Goal: Task Accomplishment & Management: Use online tool/utility

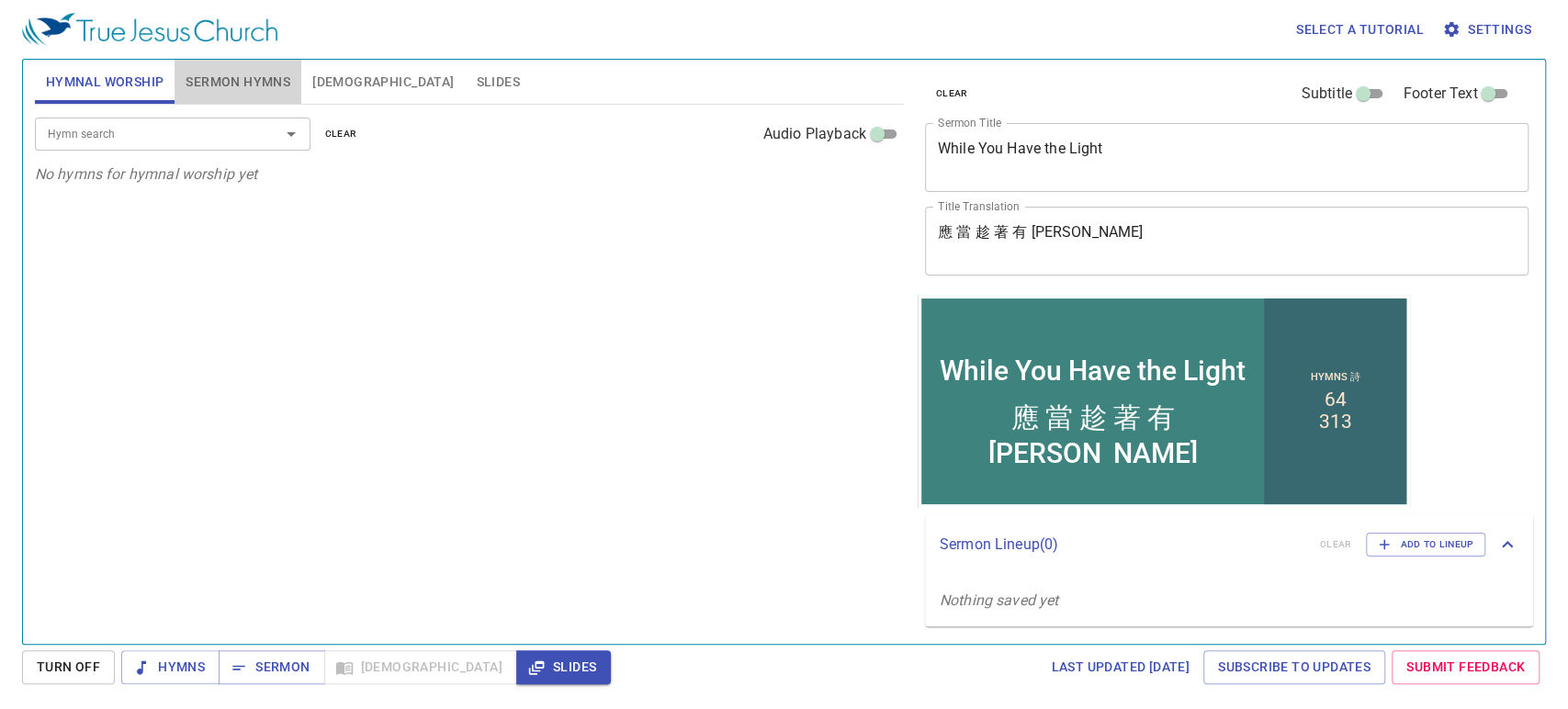
click at [235, 75] on span "Sermon Hymns" at bounding box center [238, 82] width 105 height 23
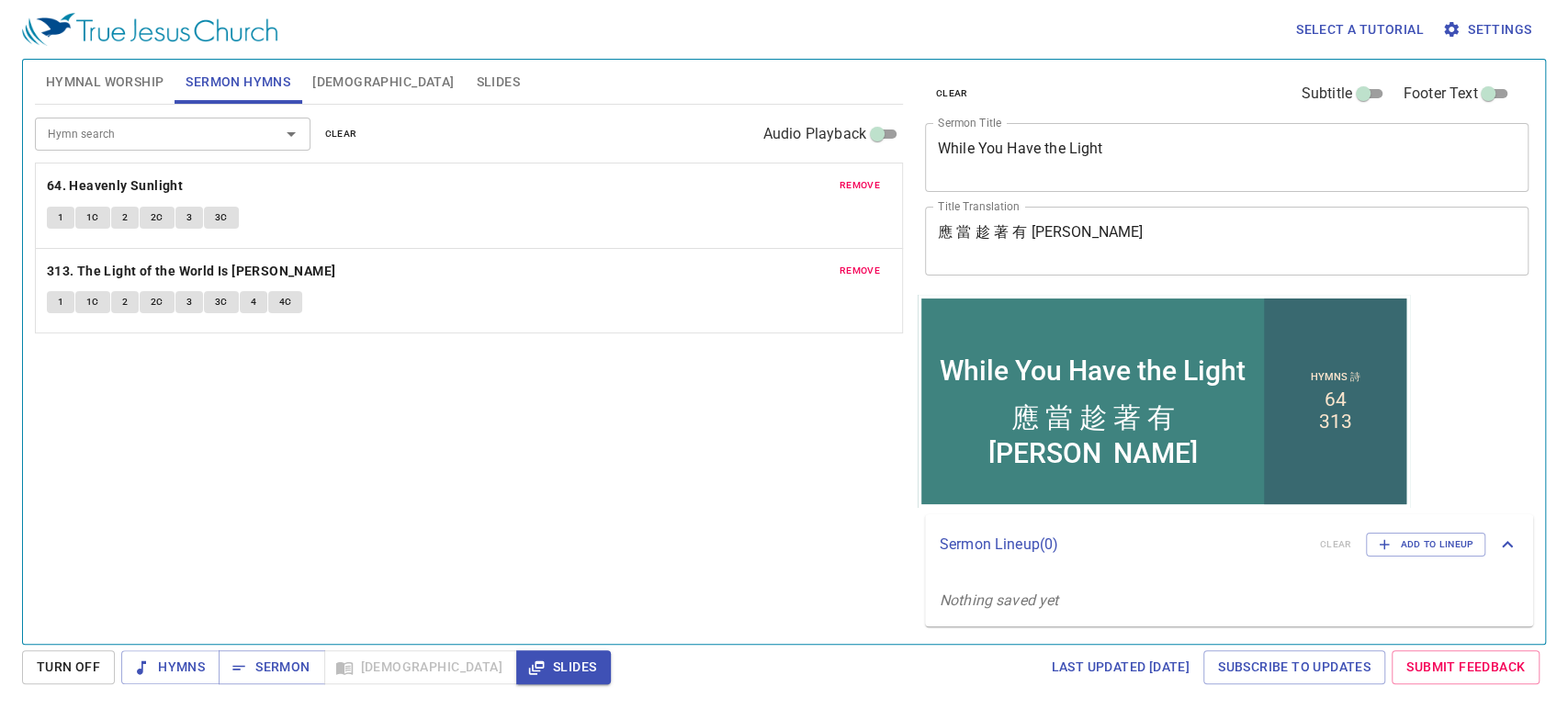
click at [99, 76] on span "Hymnal Worship" at bounding box center [105, 82] width 118 height 23
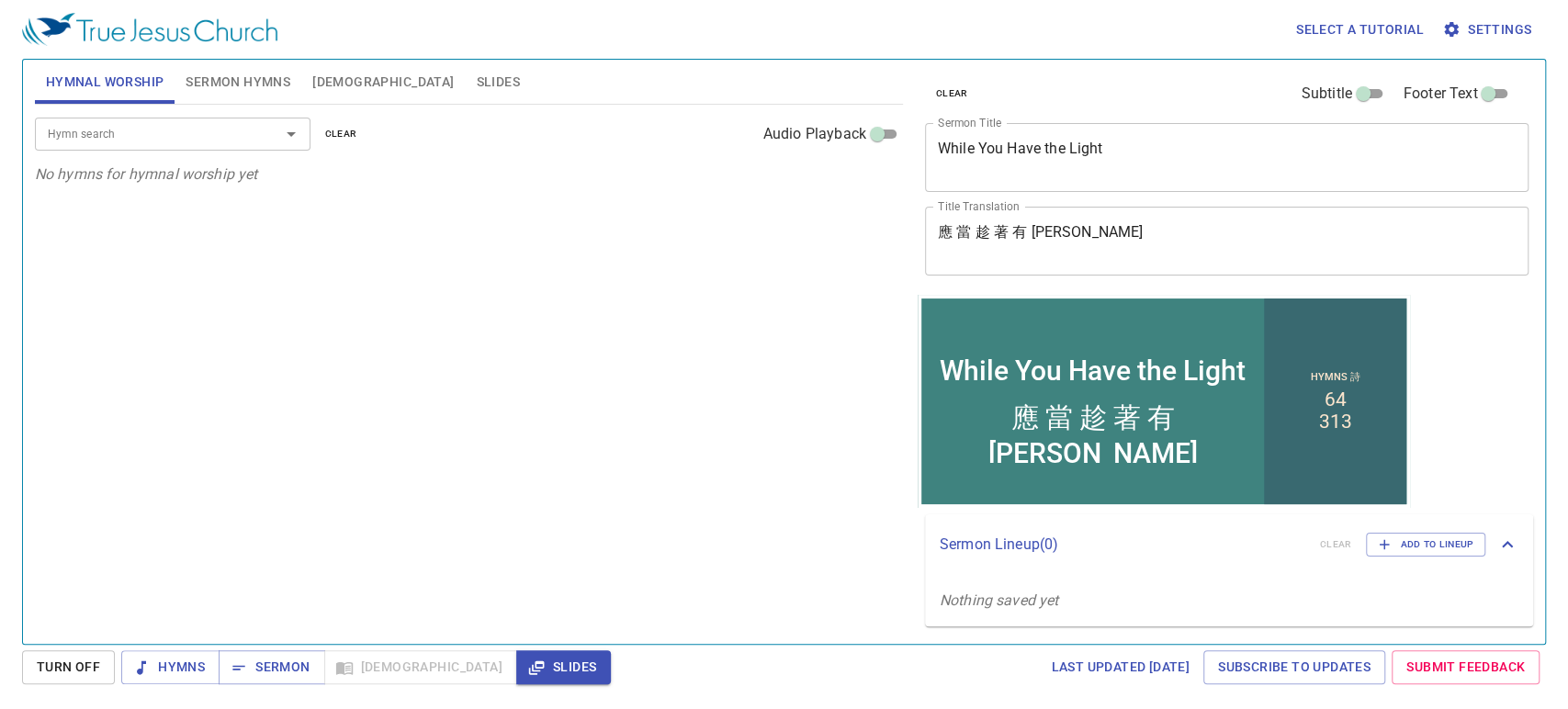
click at [201, 128] on input "Hymn search" at bounding box center [145, 134] width 210 height 21
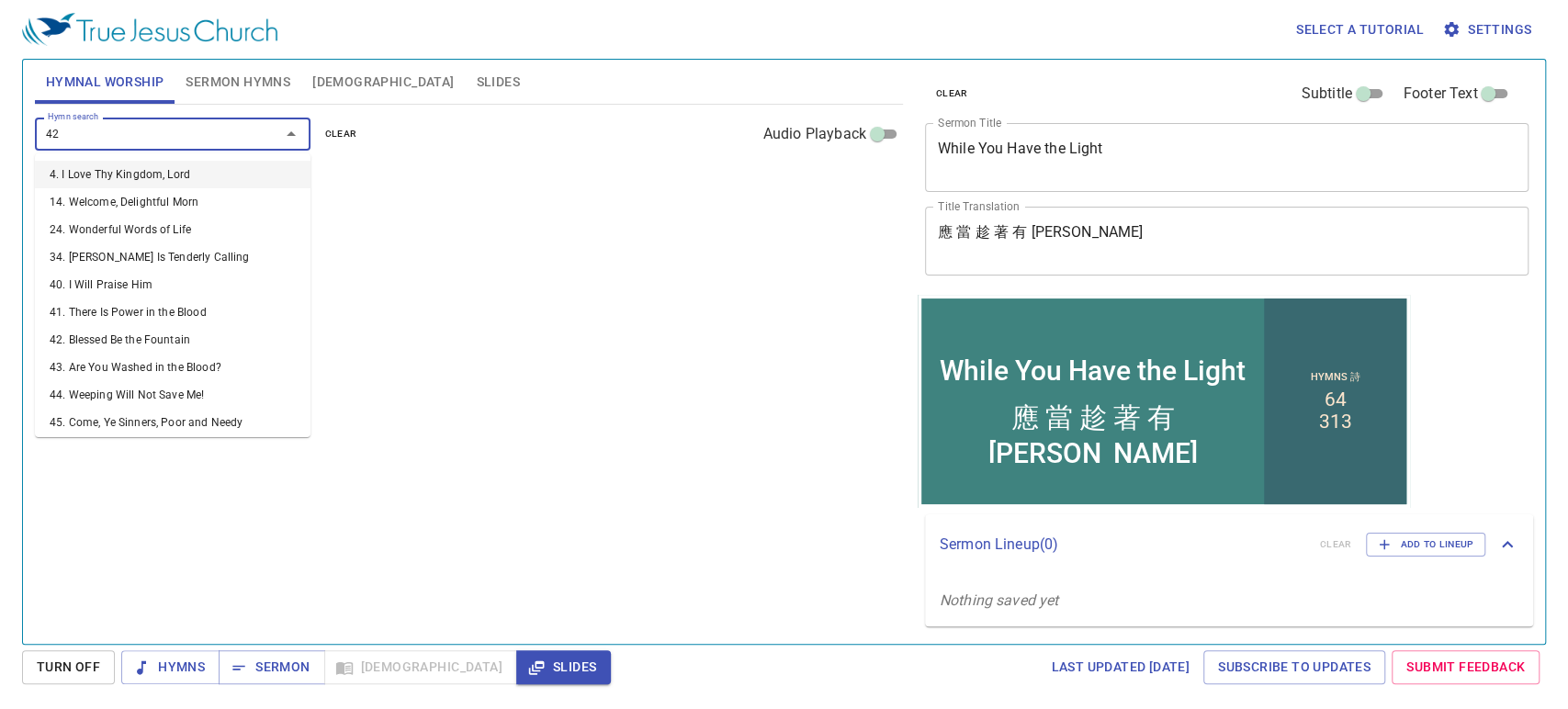
type input "421"
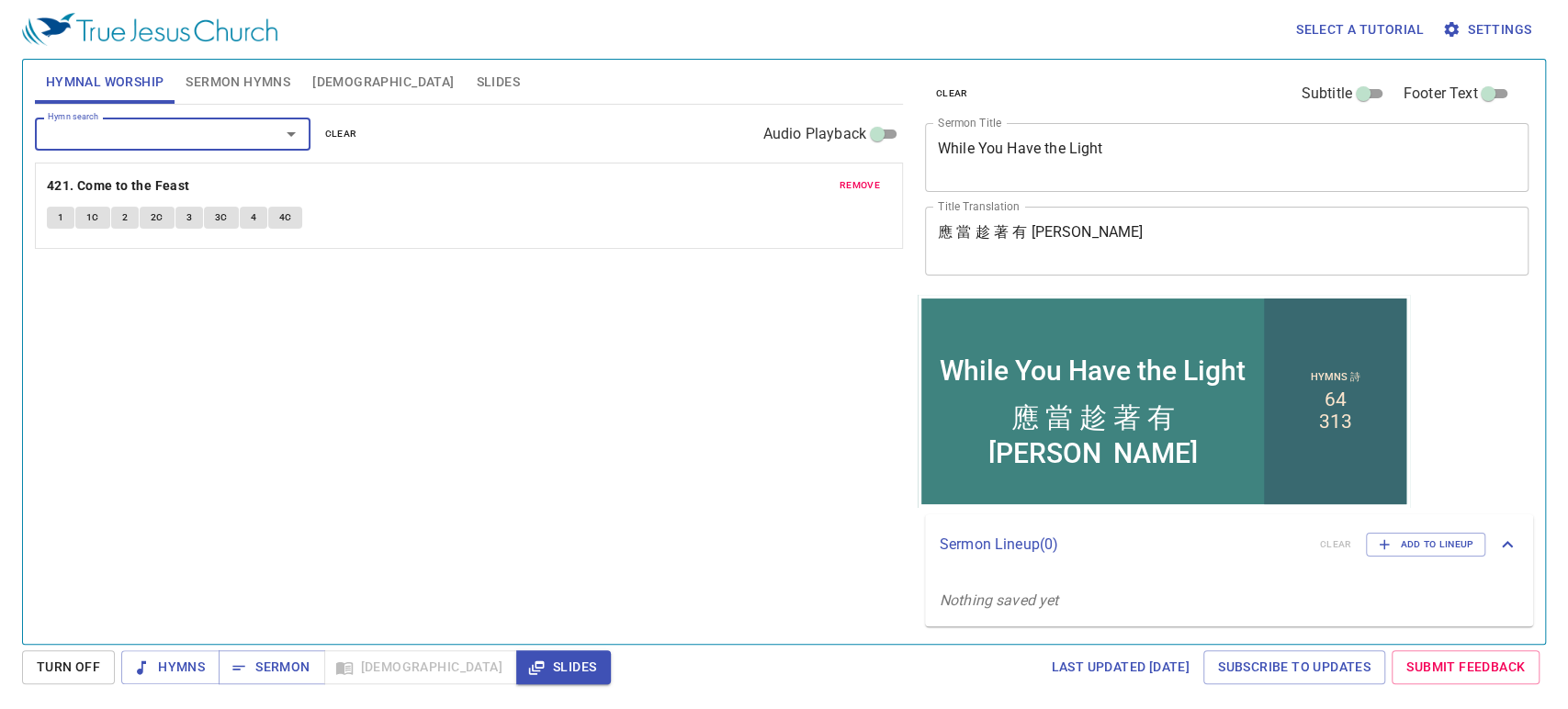
click at [228, 145] on div "Hymn search" at bounding box center [172, 133] width 275 height 32
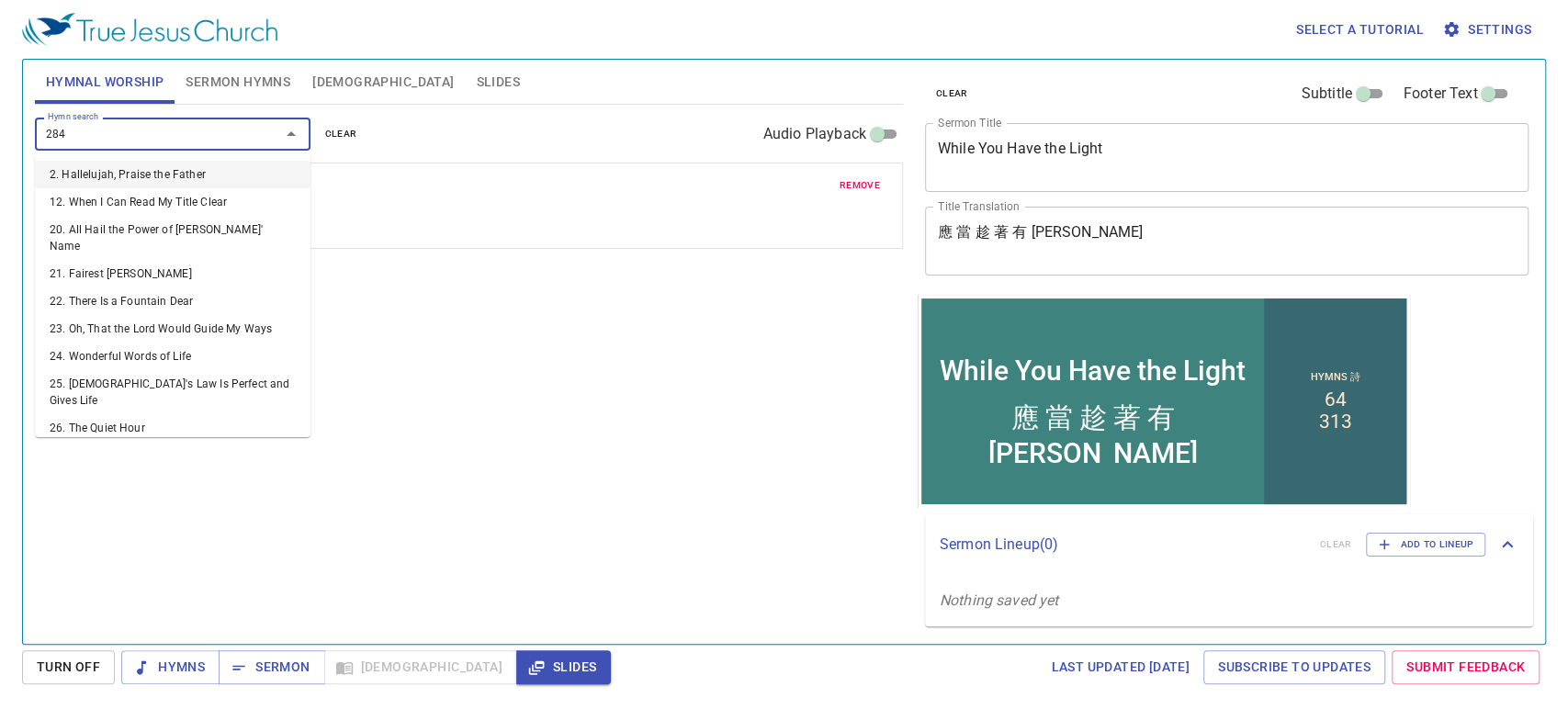
type input "284. Send the Light"
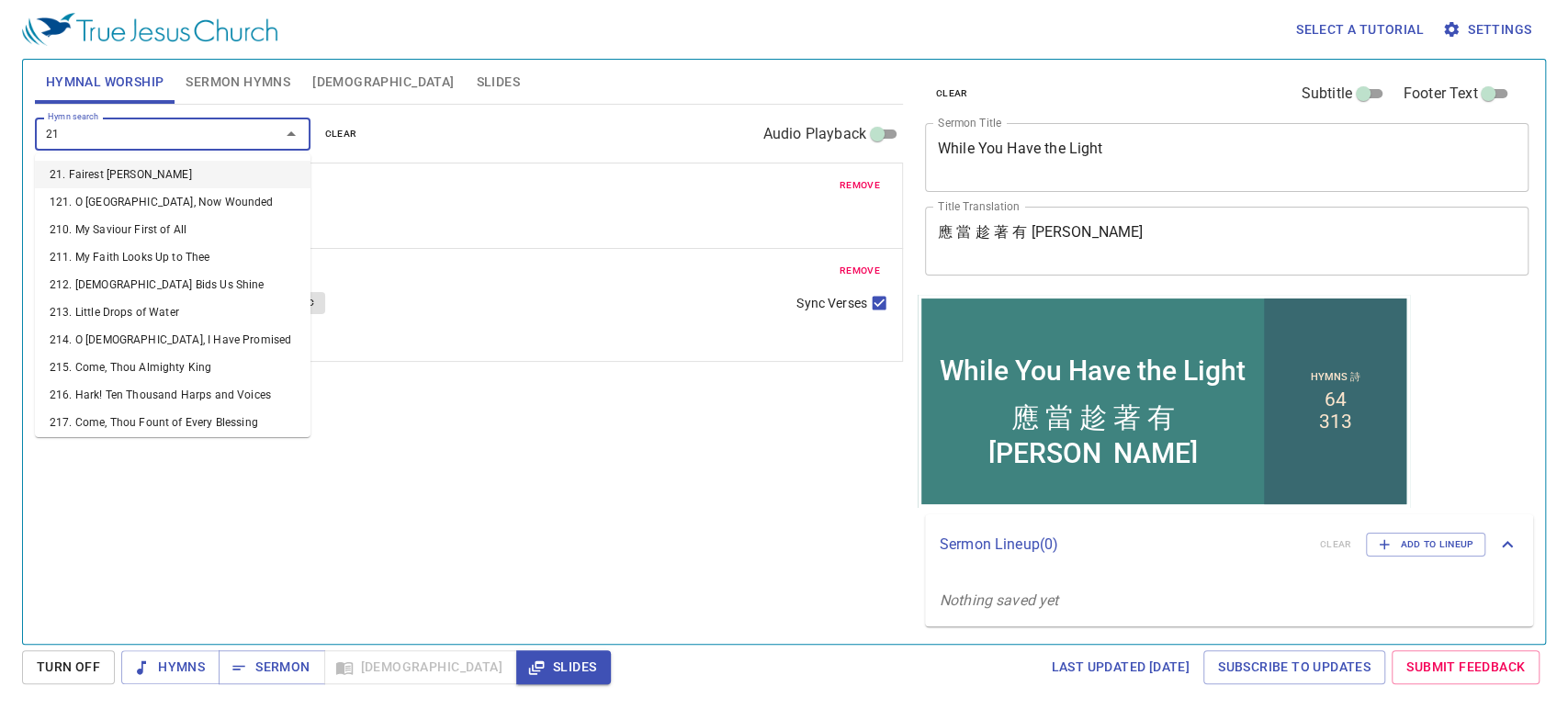
type input "212"
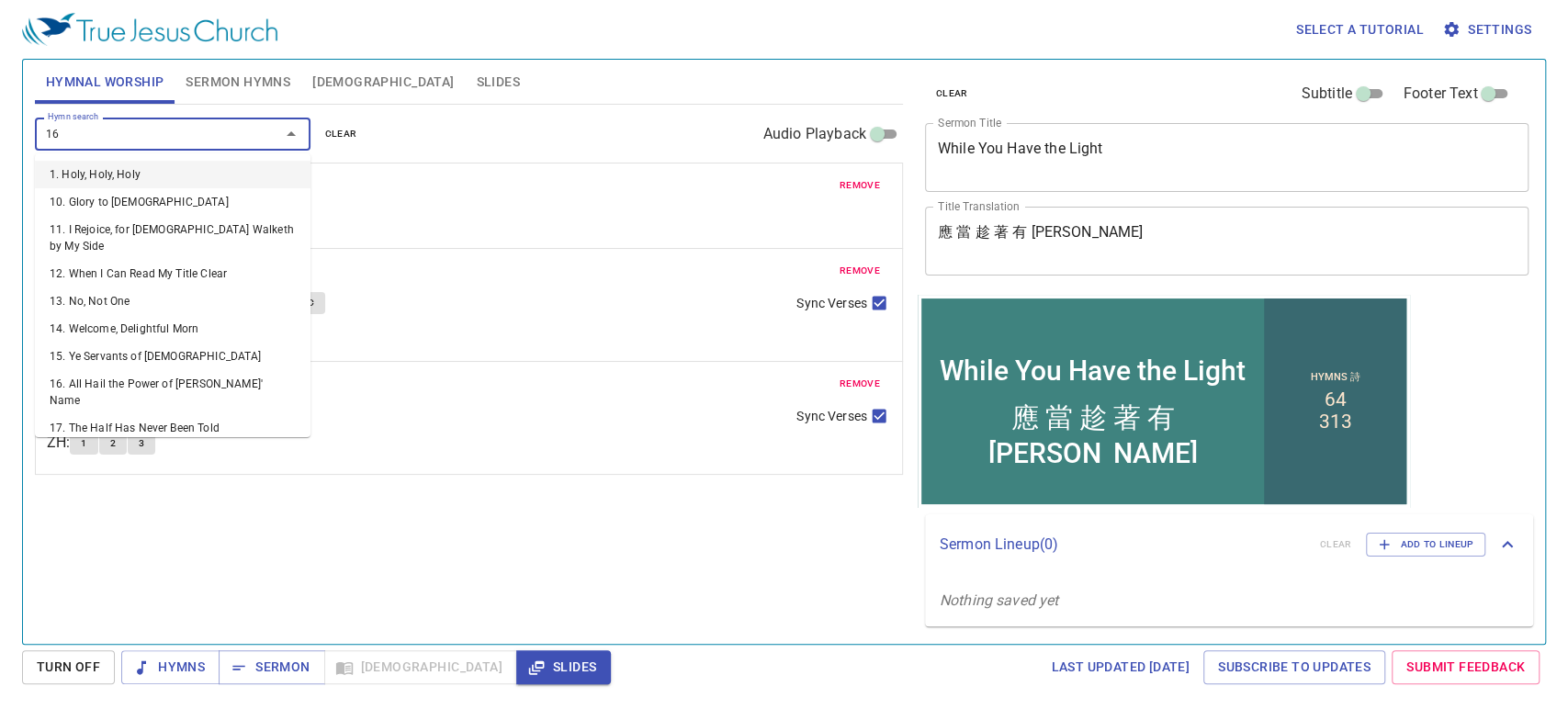
type input "160"
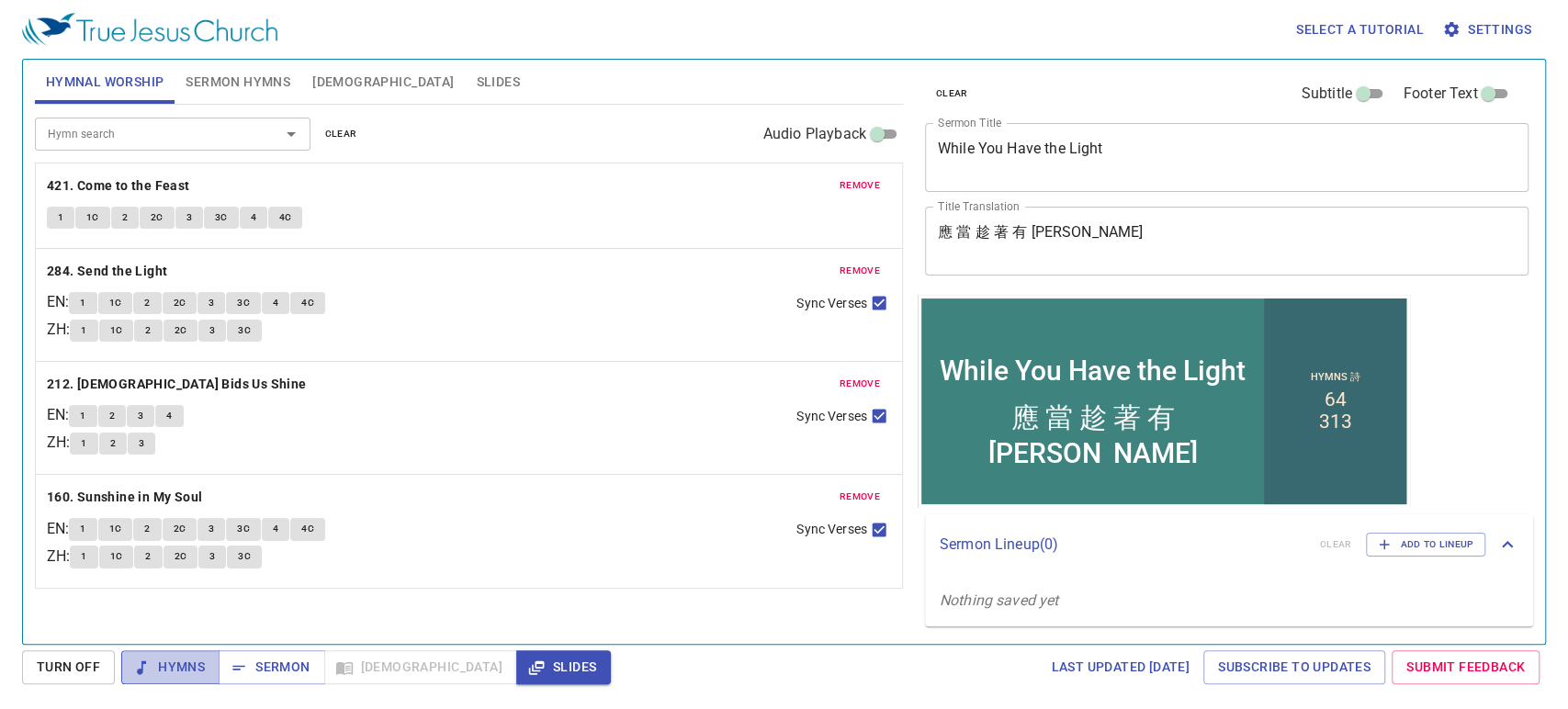
click at [191, 668] on span "Hymns" at bounding box center [170, 668] width 69 height 23
click at [69, 223] on button "1" at bounding box center [61, 218] width 28 height 22
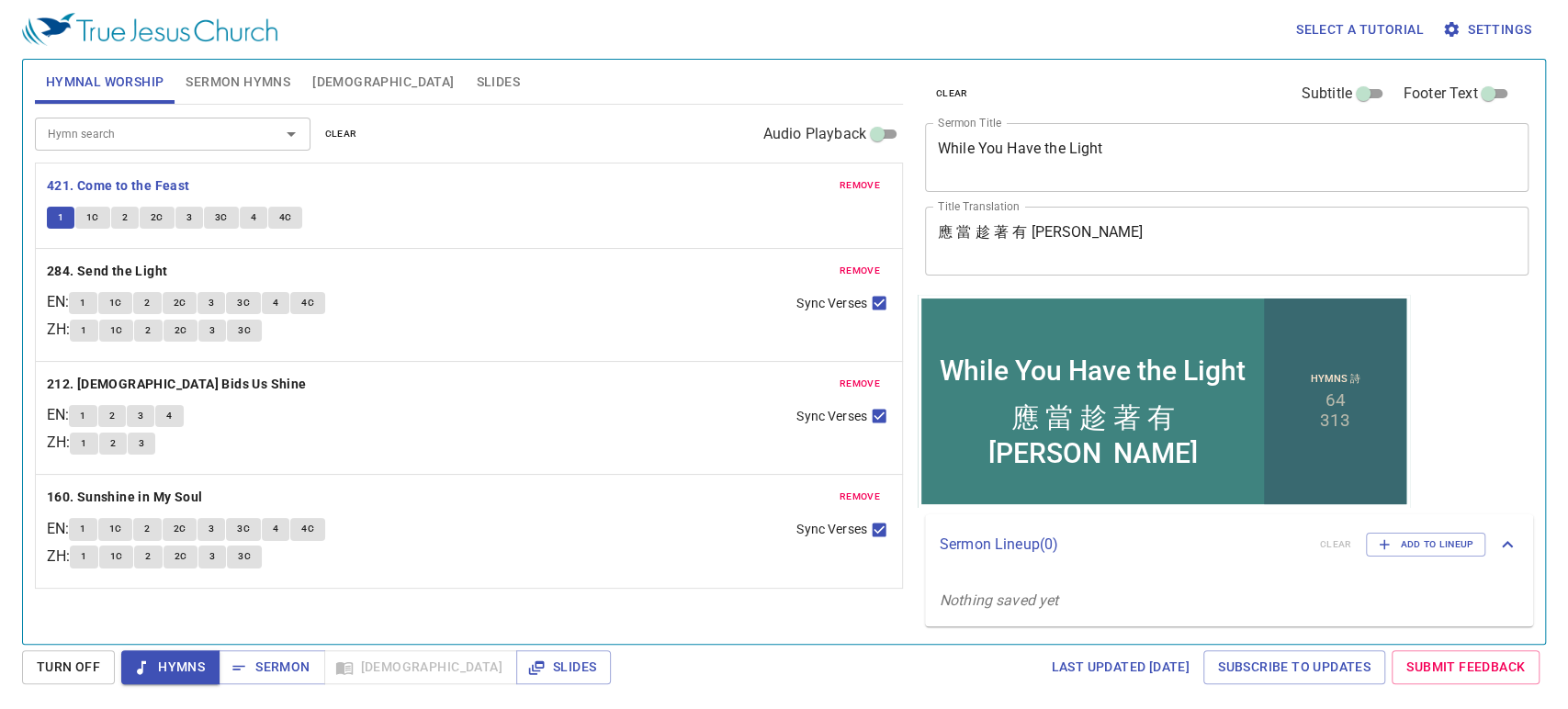
click at [92, 214] on span "1C" at bounding box center [92, 217] width 13 height 16
click at [1032, 233] on textarea "應 當 趁 著 有 光" at bounding box center [1227, 241] width 579 height 35
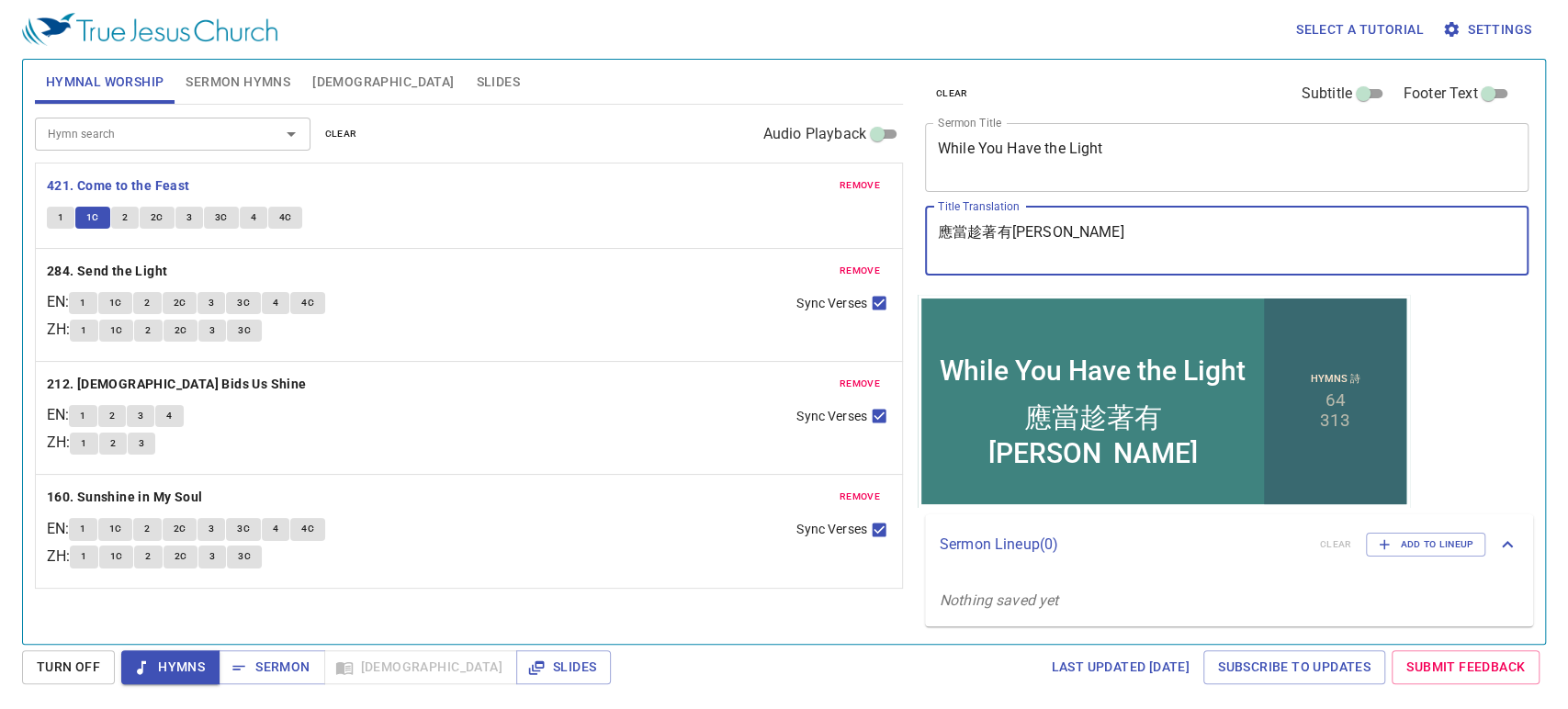
type textarea "應當趁著有[PERSON_NAME]"
click at [118, 211] on button "2" at bounding box center [124, 218] width 28 height 22
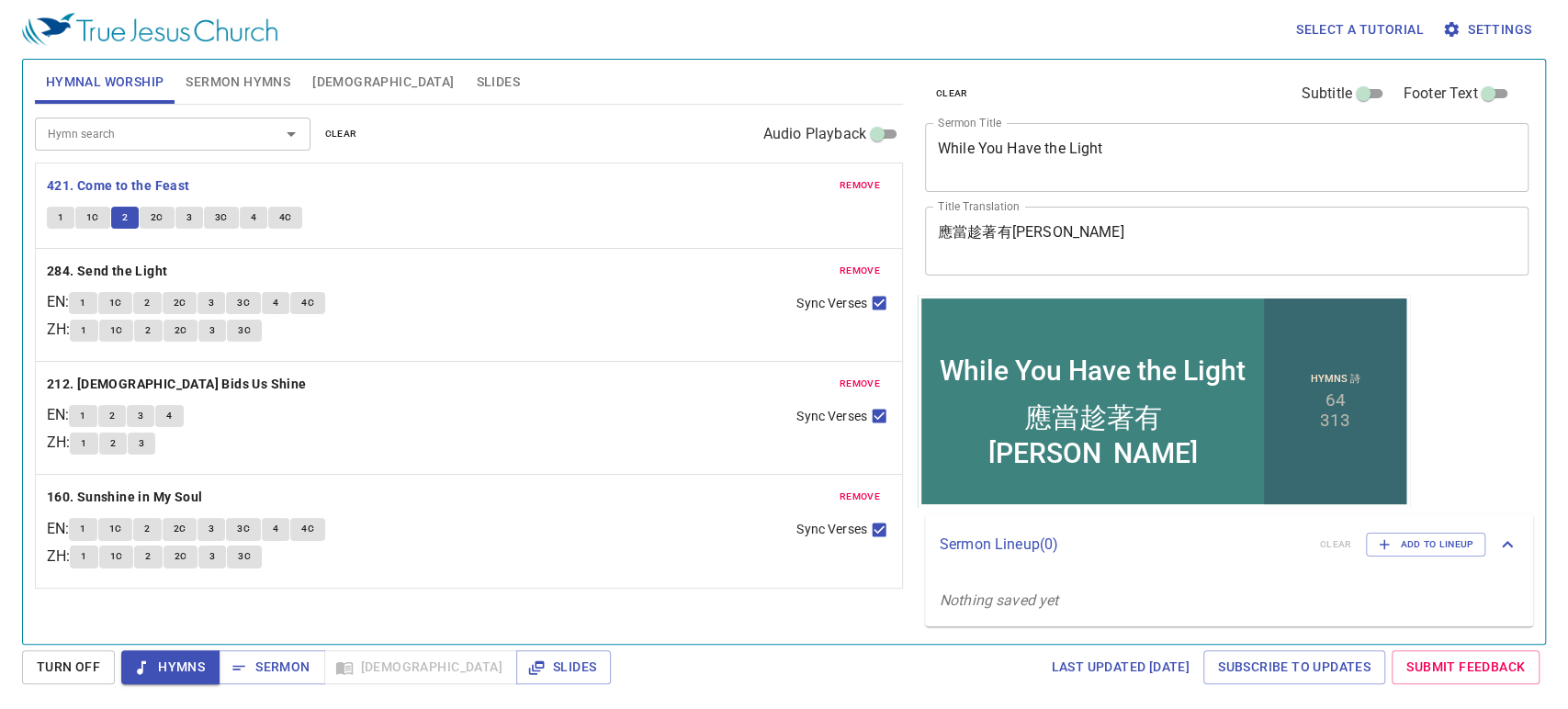
click at [159, 217] on span "2C" at bounding box center [156, 217] width 13 height 16
click at [187, 216] on span "3" at bounding box center [190, 217] width 6 height 16
click at [159, 216] on span "2C" at bounding box center [156, 217] width 13 height 16
click at [187, 214] on span "3" at bounding box center [190, 217] width 6 height 16
click at [215, 225] on span "3C" at bounding box center [221, 217] width 13 height 16
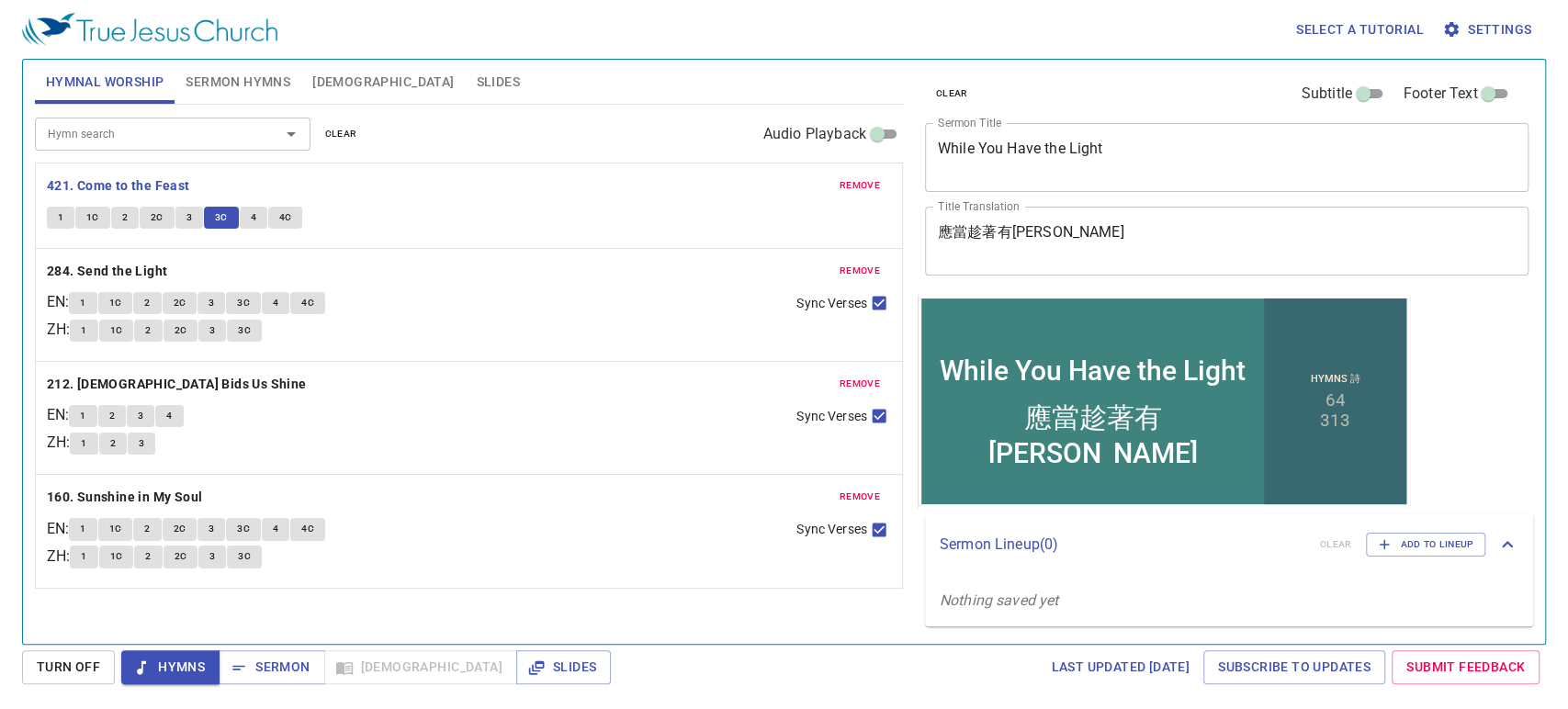
drag, startPoint x: 214, startPoint y: 225, endPoint x: 434, endPoint y: 174, distance: 225.8
click at [434, 174] on div "remove 421. Come to the Feast 1 1C 2 2C 3 3C 4 4C" at bounding box center [469, 206] width 867 height 85
click at [257, 217] on button "4" at bounding box center [253, 218] width 28 height 22
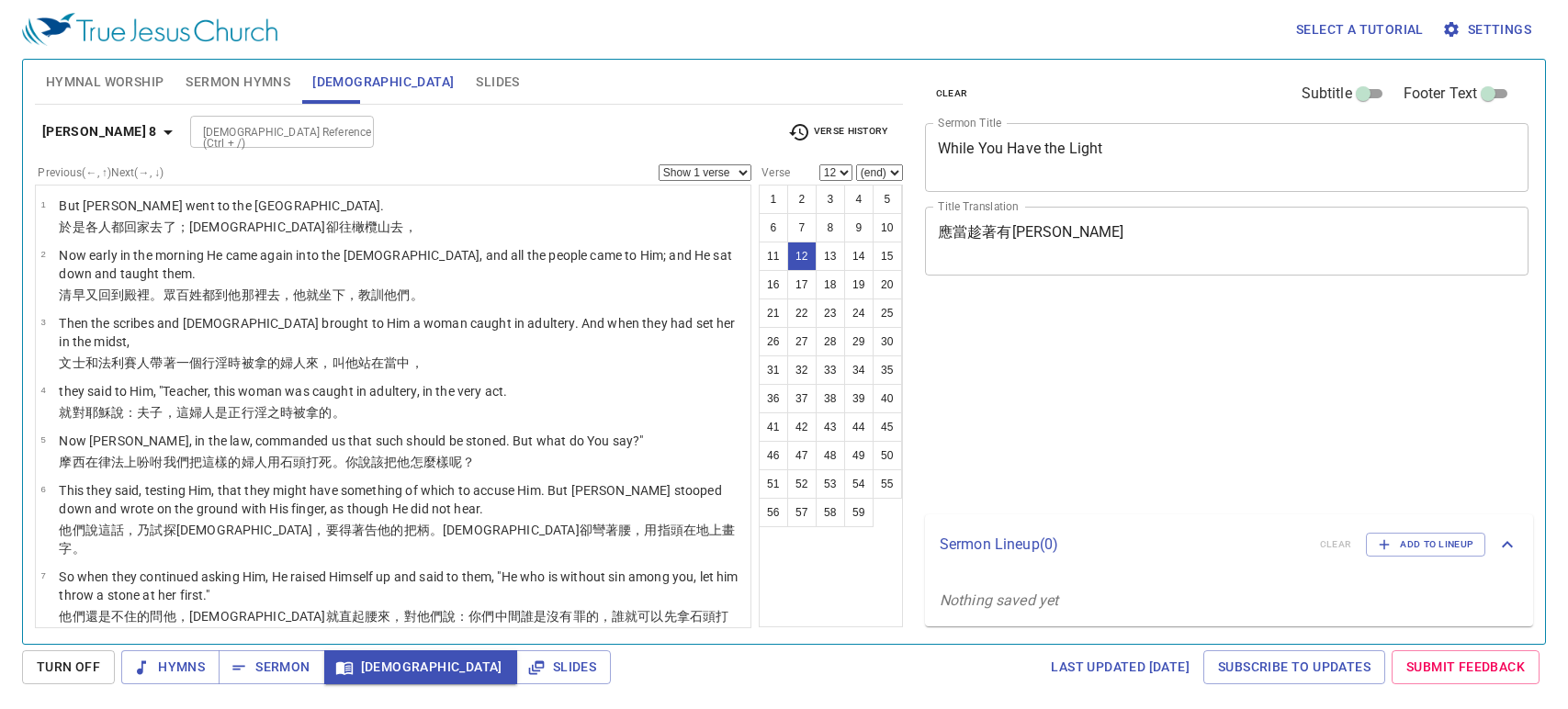
select select "12"
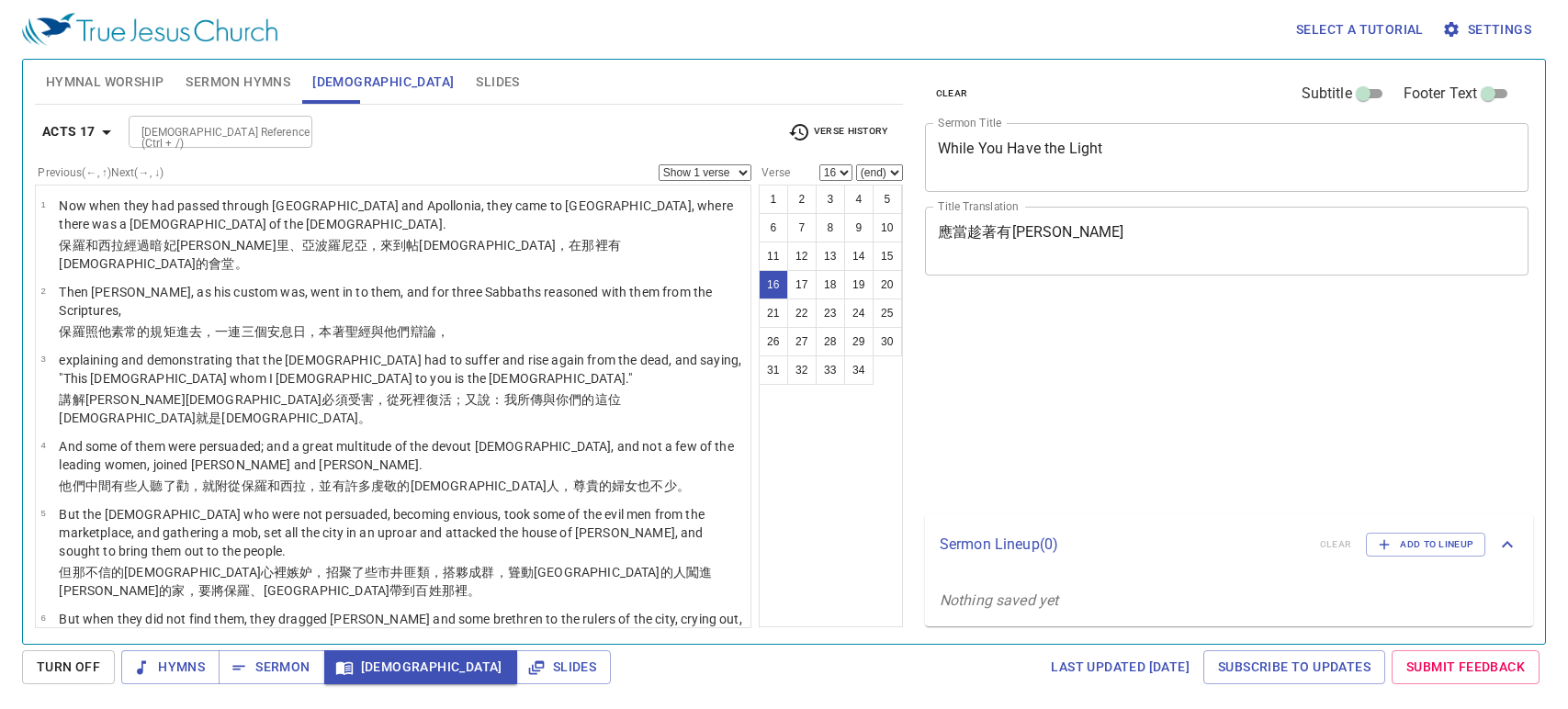
select select "16"
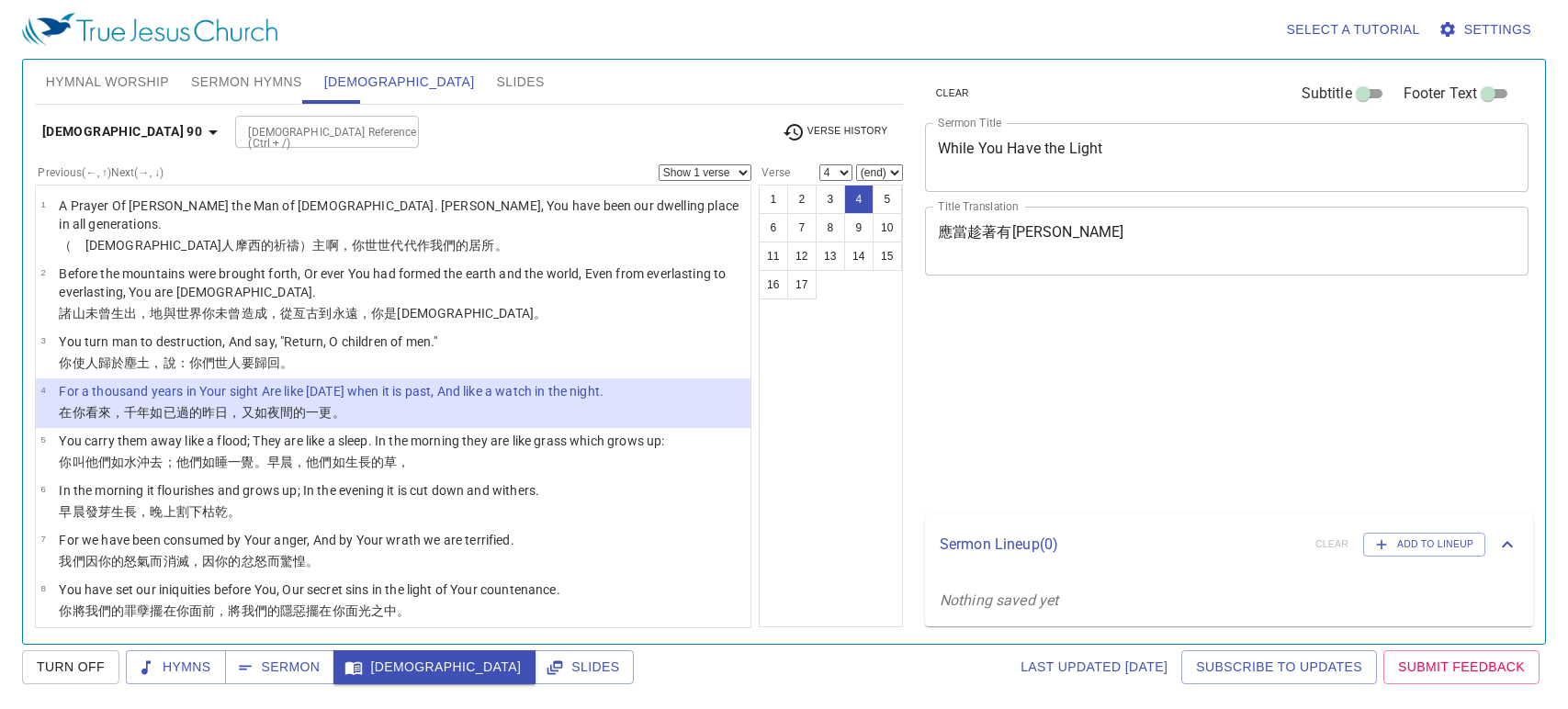
select select "4"
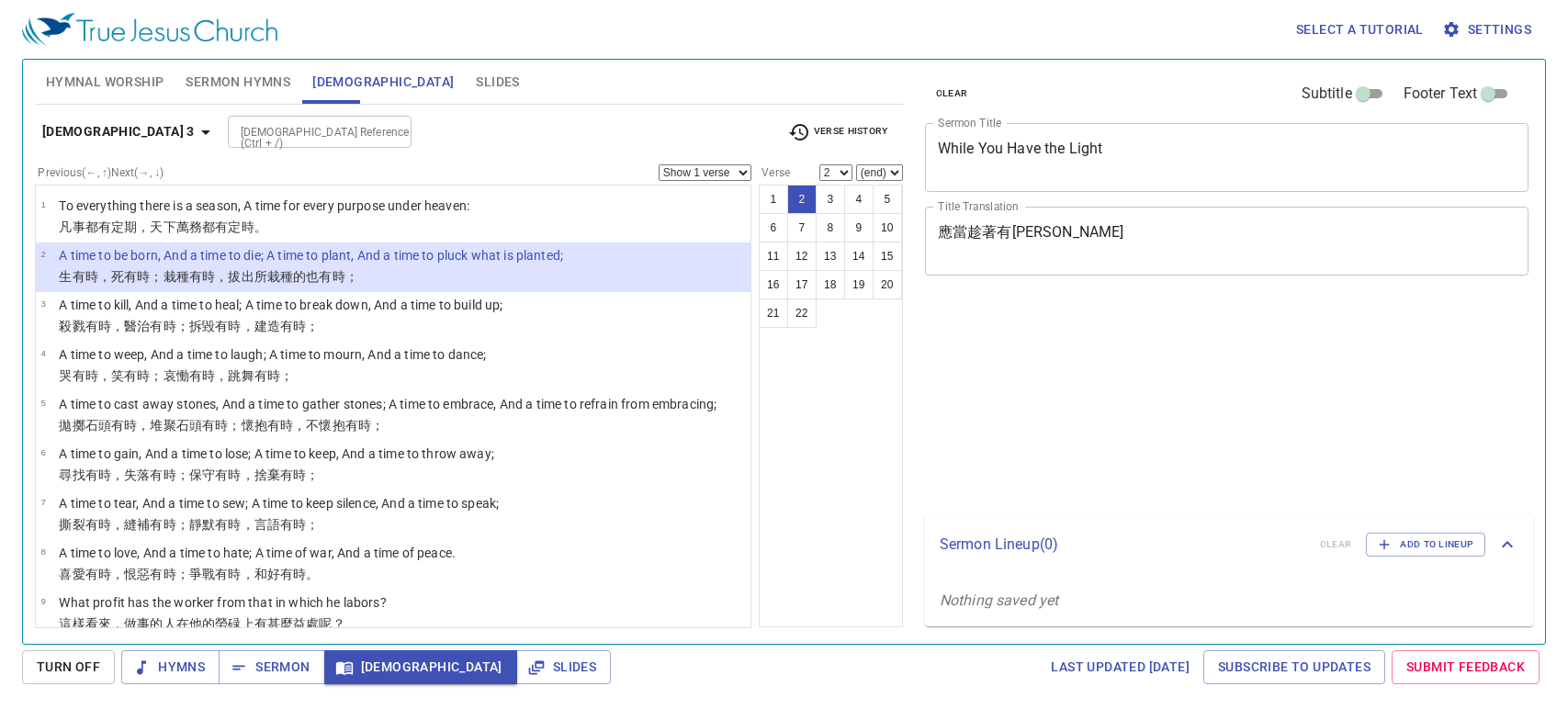
select select "2"
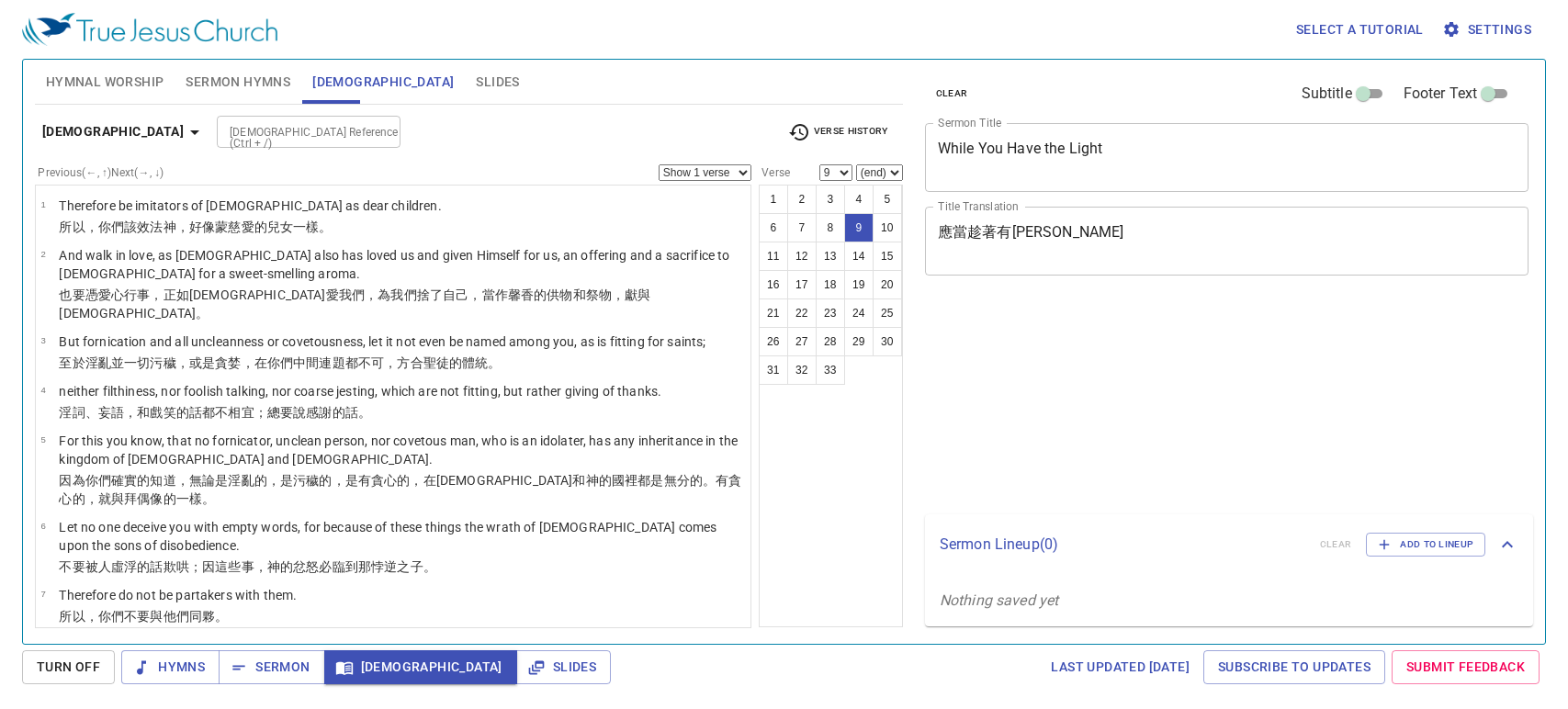
select select "9"
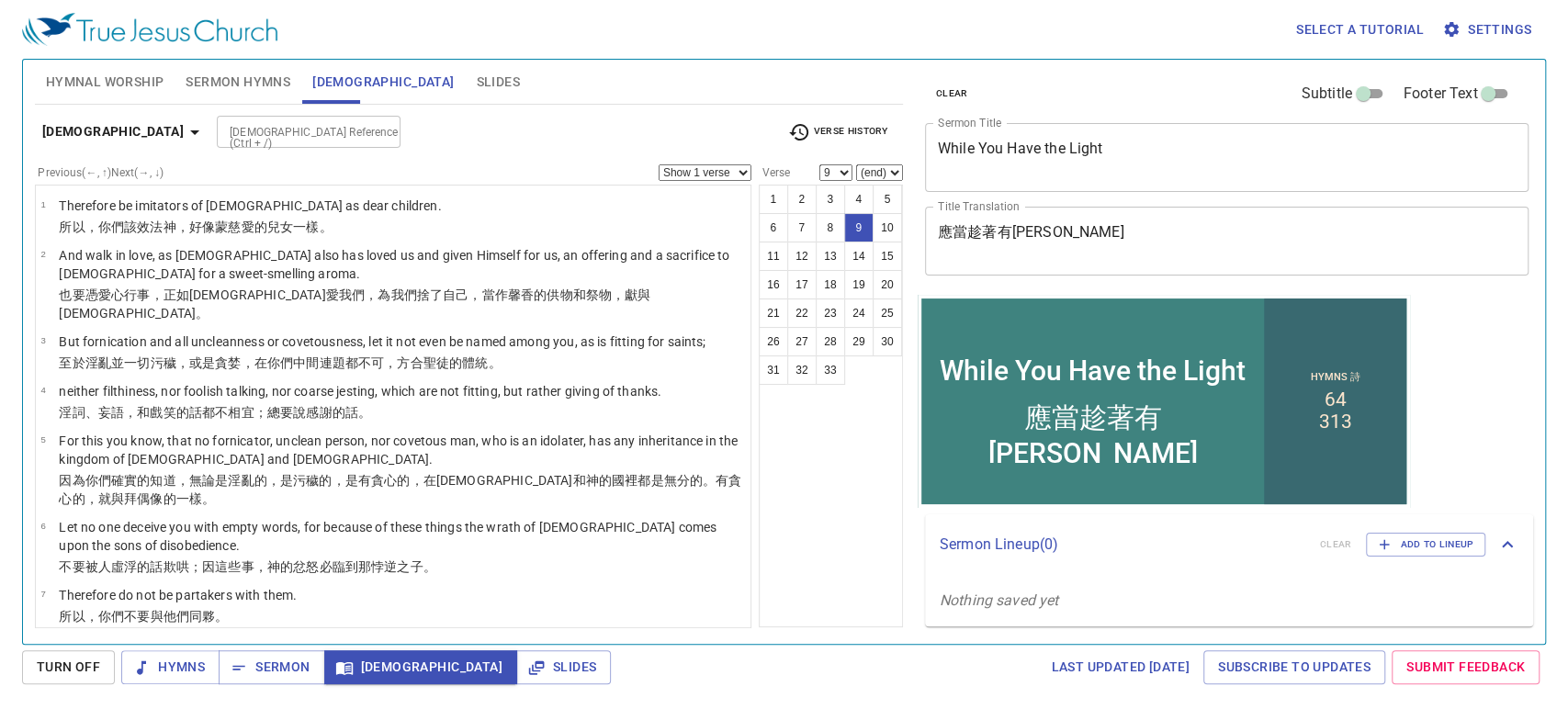
scroll to position [241, 0]
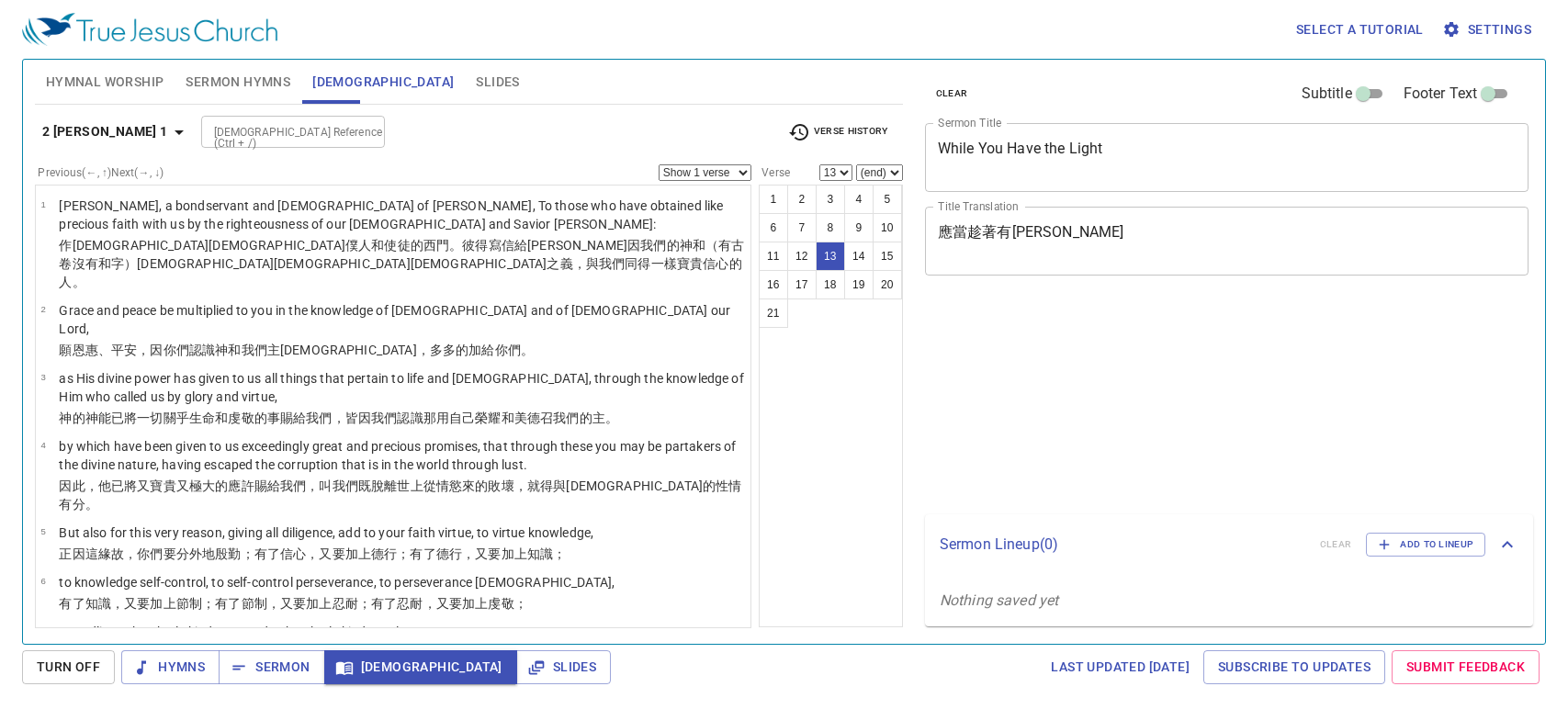
select select "13"
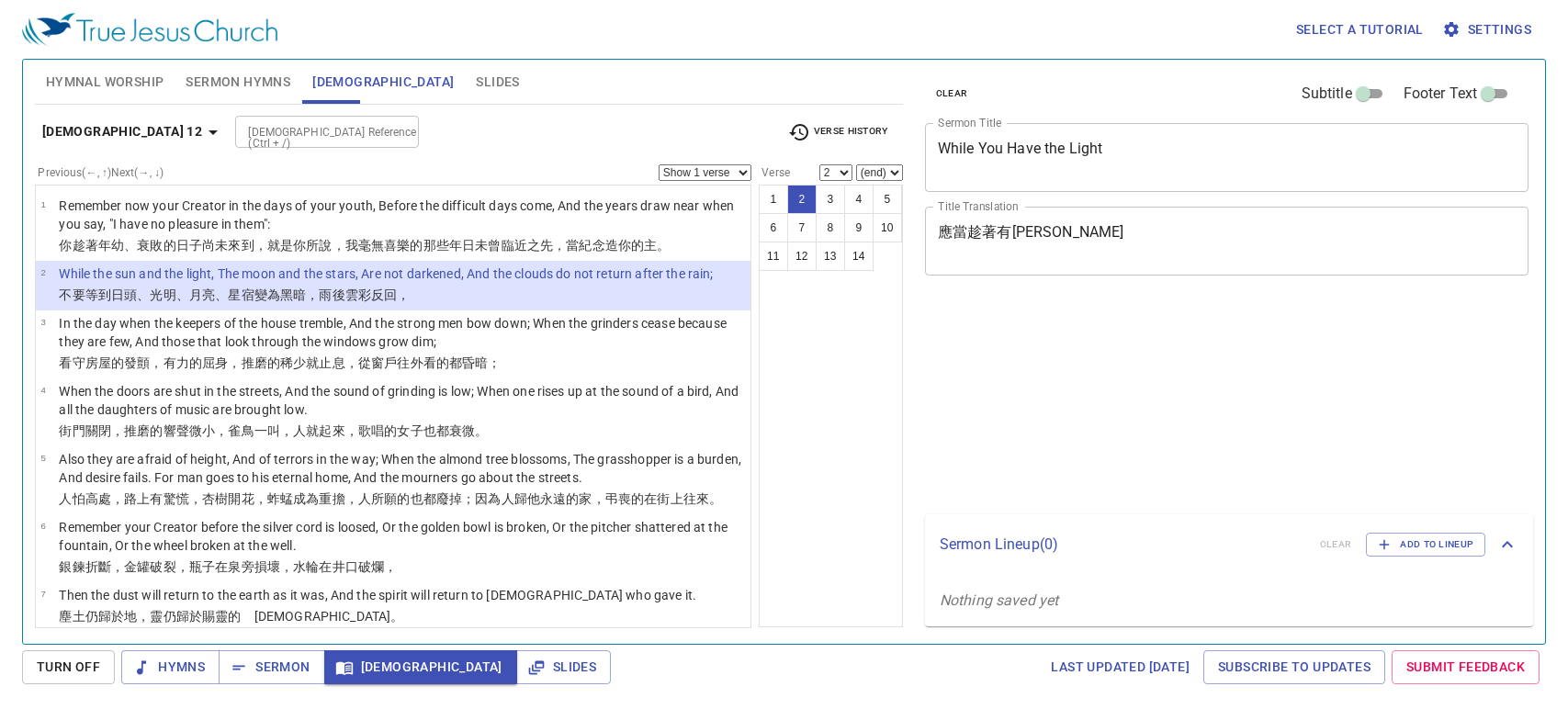
select select "2"
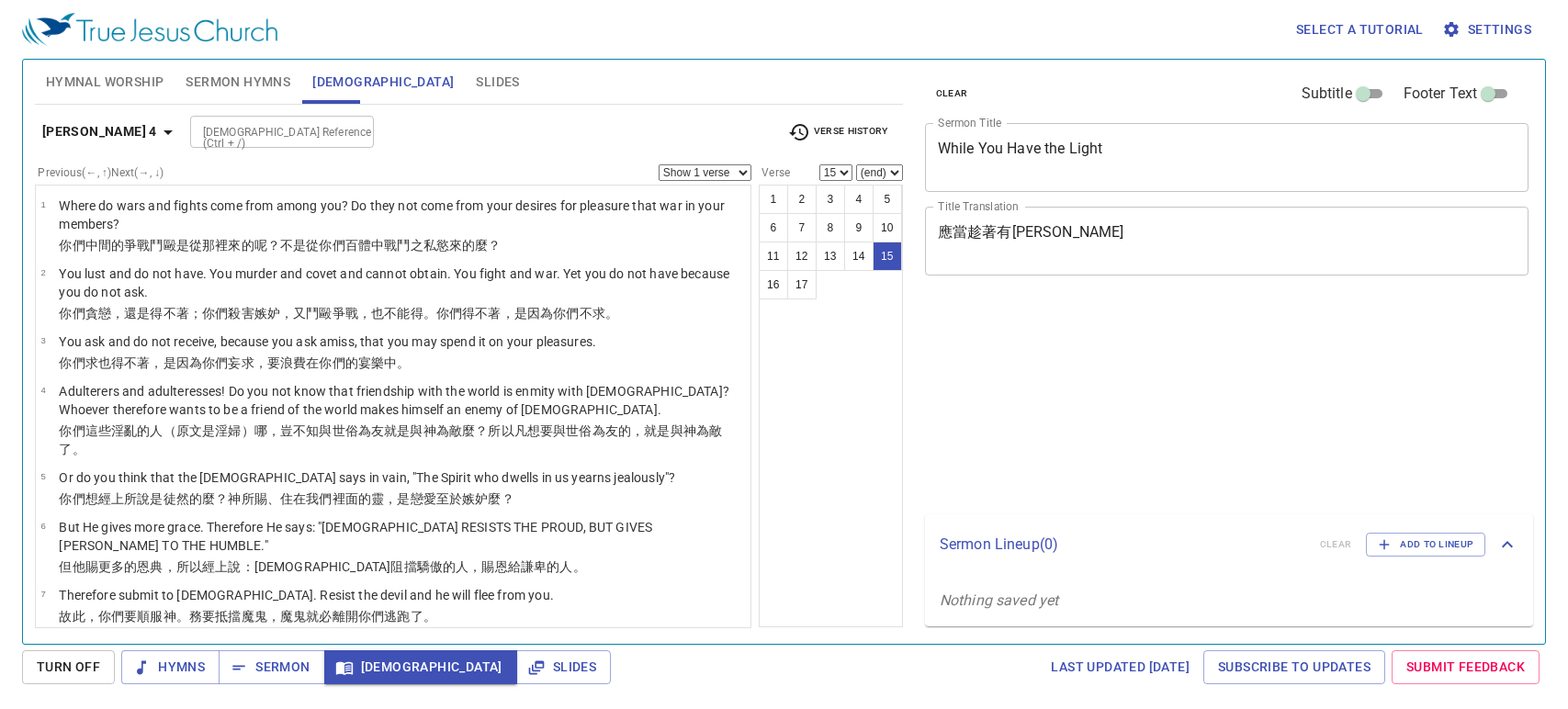
select select "15"
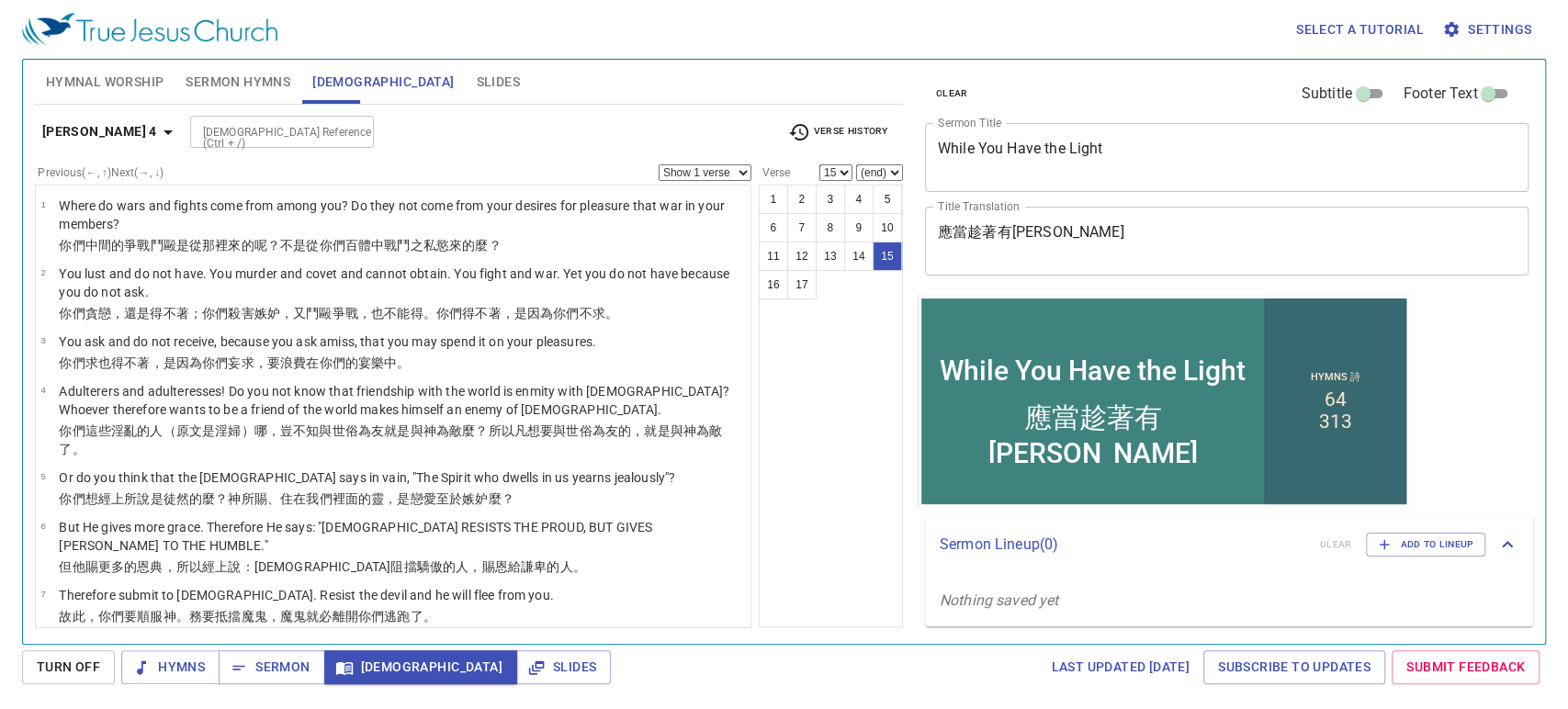
scroll to position [562, 0]
